Goal: Information Seeking & Learning: Learn about a topic

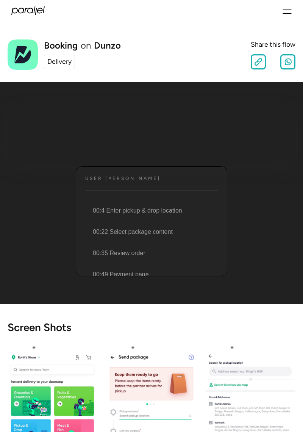
click at [182, 175] on div "User [PERSON_NAME] Text 00:4 Enter pickup & drop location 00:22 Select package …" at bounding box center [152, 221] width 152 height 110
click at [188, 211] on li "00:4 Enter pickup & drop location" at bounding box center [151, 210] width 134 height 21
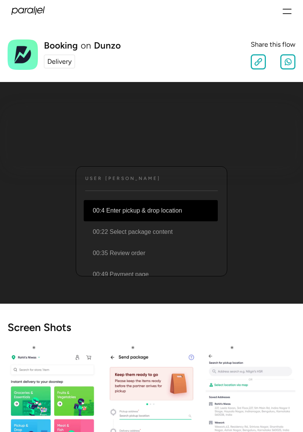
click at [185, 208] on li "00:4 Enter pickup & drop location" at bounding box center [151, 210] width 134 height 21
click at [181, 178] on div "User [PERSON_NAME]" at bounding box center [151, 179] width 133 height 6
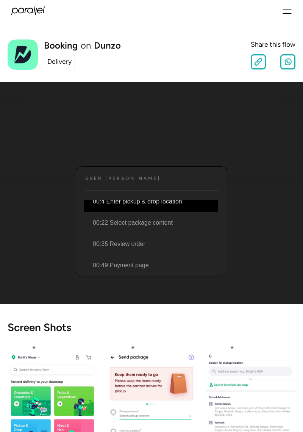
click at [263, 203] on div "User JOurney Text 00:4 Enter pickup & drop location 00:22 Select package conten…" at bounding box center [152, 192] width 288 height 197
click at [150, 184] on div "User JOurney Text 00:4 Enter pickup & drop location 00:22 Select package conten…" at bounding box center [152, 221] width 152 height 110
click at [165, 204] on li "00:4 Enter pickup & drop location" at bounding box center [151, 201] width 134 height 21
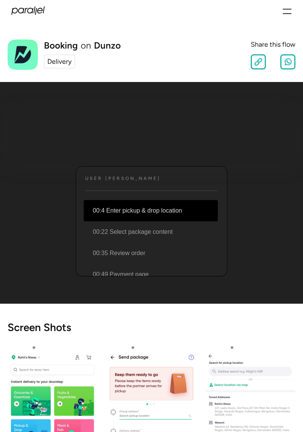
click at [176, 211] on li "00:4 Enter pickup & drop location" at bounding box center [151, 210] width 134 height 21
click at [166, 180] on div "User [PERSON_NAME]" at bounding box center [151, 179] width 133 height 6
click at [138, 184] on div "User JOurney Text 00:4 Enter pickup & drop location 00:22 Select package conten…" at bounding box center [152, 221] width 152 height 110
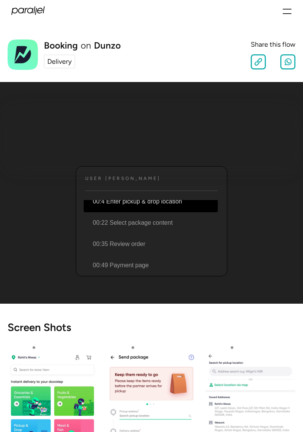
click at [65, 60] on div "Delivery" at bounding box center [59, 62] width 24 height 10
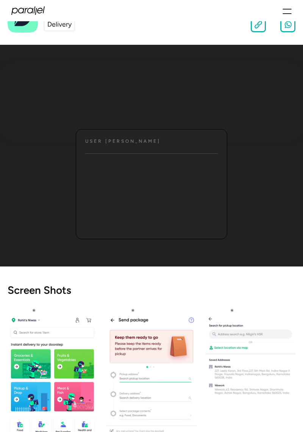
scroll to position [38, 0]
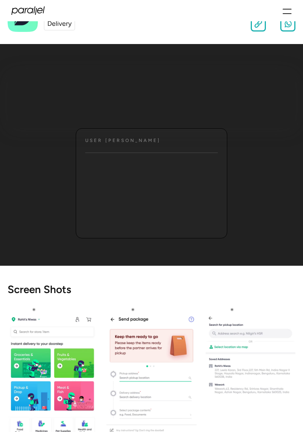
click at [65, 381] on img "open lightbox" at bounding box center [53, 403] width 90 height 200
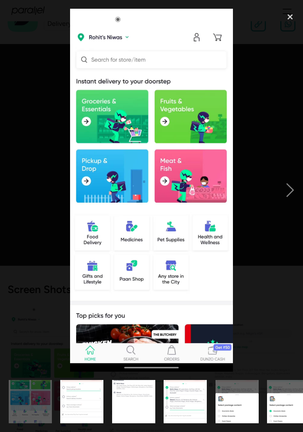
click at [149, 246] on img at bounding box center [151, 190] width 163 height 363
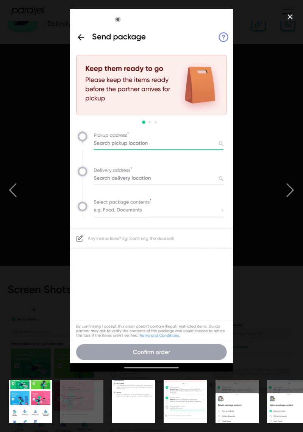
click at [289, 12] on div "close lightbox" at bounding box center [291, 17] width 26 height 17
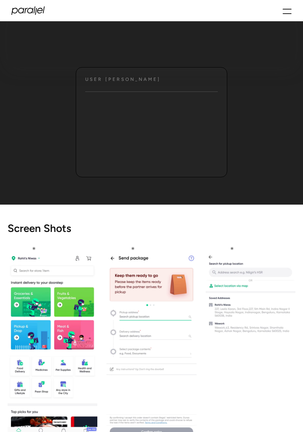
scroll to position [0, 0]
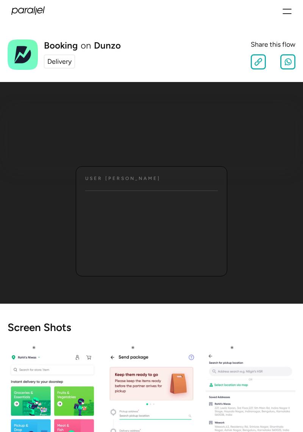
click at [194, 182] on div "User JOurney Text" at bounding box center [152, 221] width 152 height 110
click at [195, 173] on div "User JOurney Text" at bounding box center [152, 221] width 152 height 110
click at [173, 187] on div "User JOurney Text" at bounding box center [152, 221] width 152 height 110
click at [121, 183] on div "User JOurney Text" at bounding box center [152, 221] width 152 height 110
click at [289, 14] on icon "menu" at bounding box center [288, 14] width 8 height 0
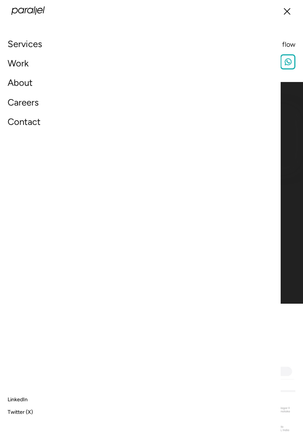
click at [40, 46] on link "Services" at bounding box center [25, 44] width 35 height 16
